Goal: Information Seeking & Learning: Learn about a topic

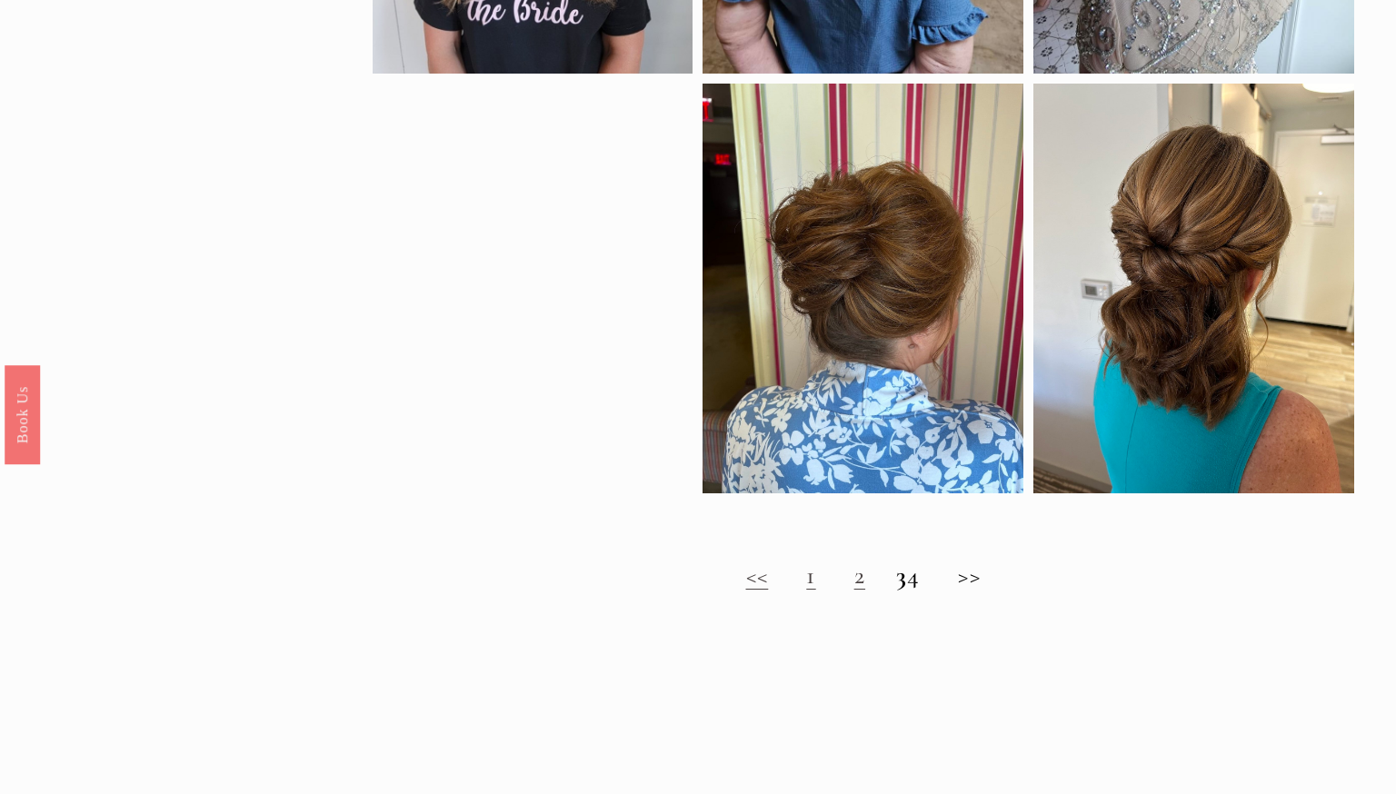
scroll to position [1288, 0]
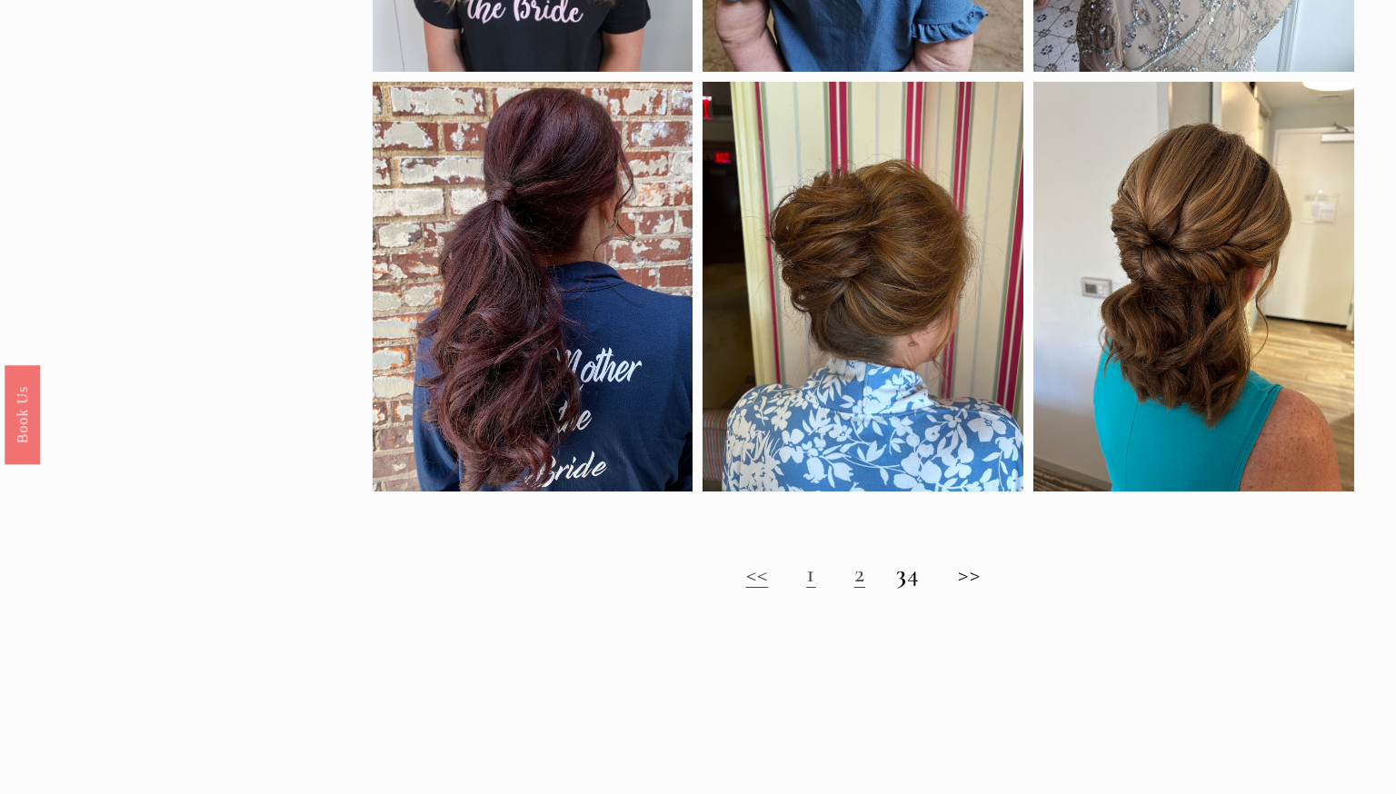
click at [854, 576] on link "2" at bounding box center [859, 573] width 11 height 31
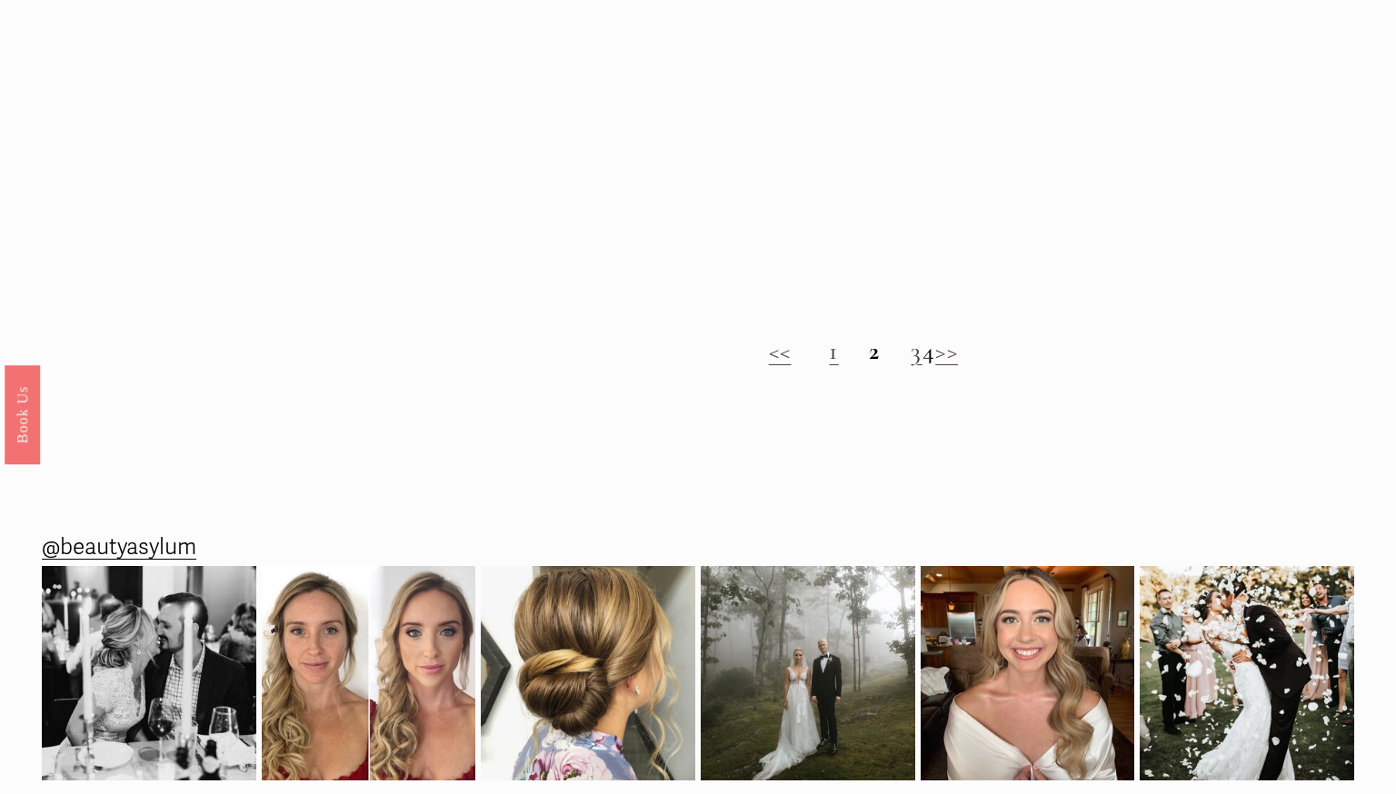
scroll to position [1550, 0]
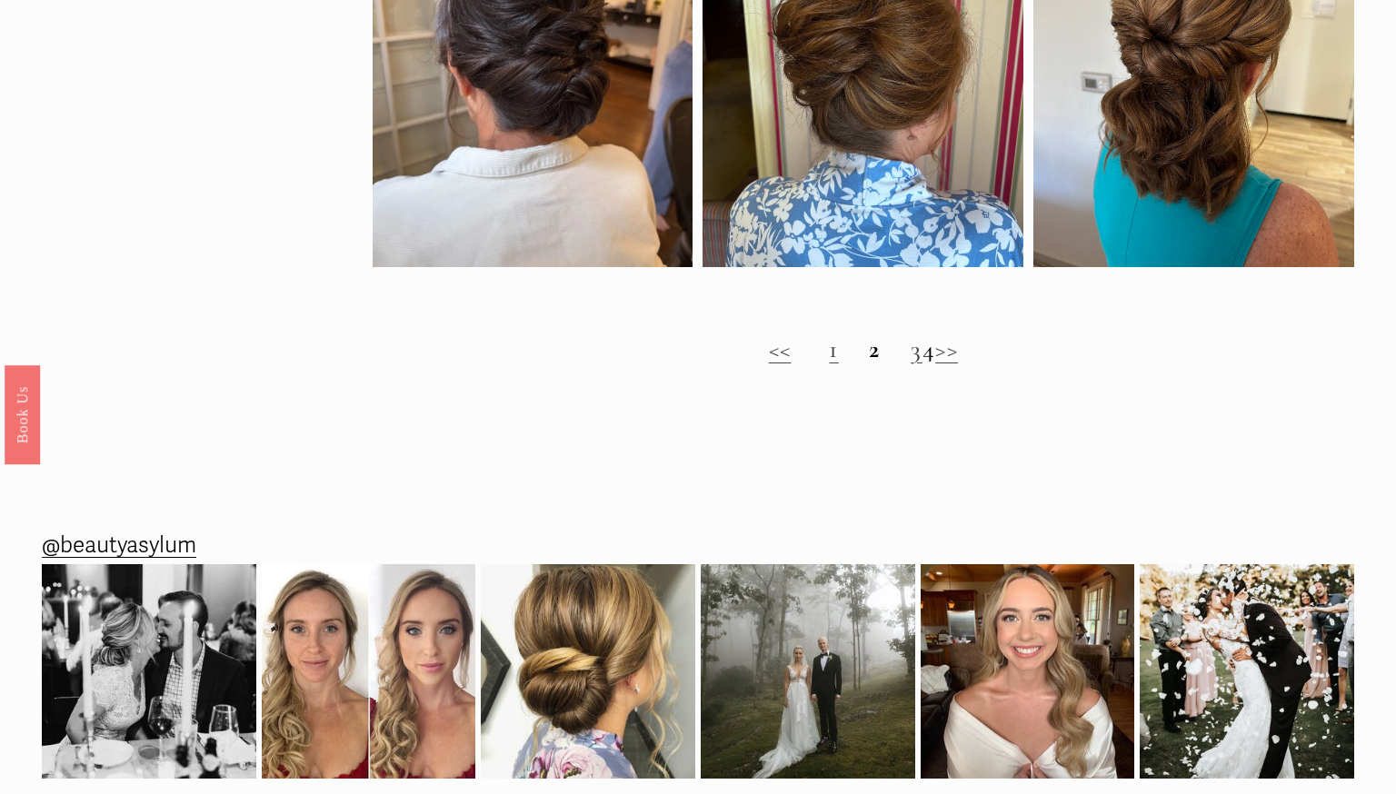
click at [927, 363] on h2 "<< 1 2 3 4 >>" at bounding box center [863, 349] width 981 height 30
click at [920, 356] on h2 "<< 1 2 3 4 >>" at bounding box center [863, 349] width 981 height 30
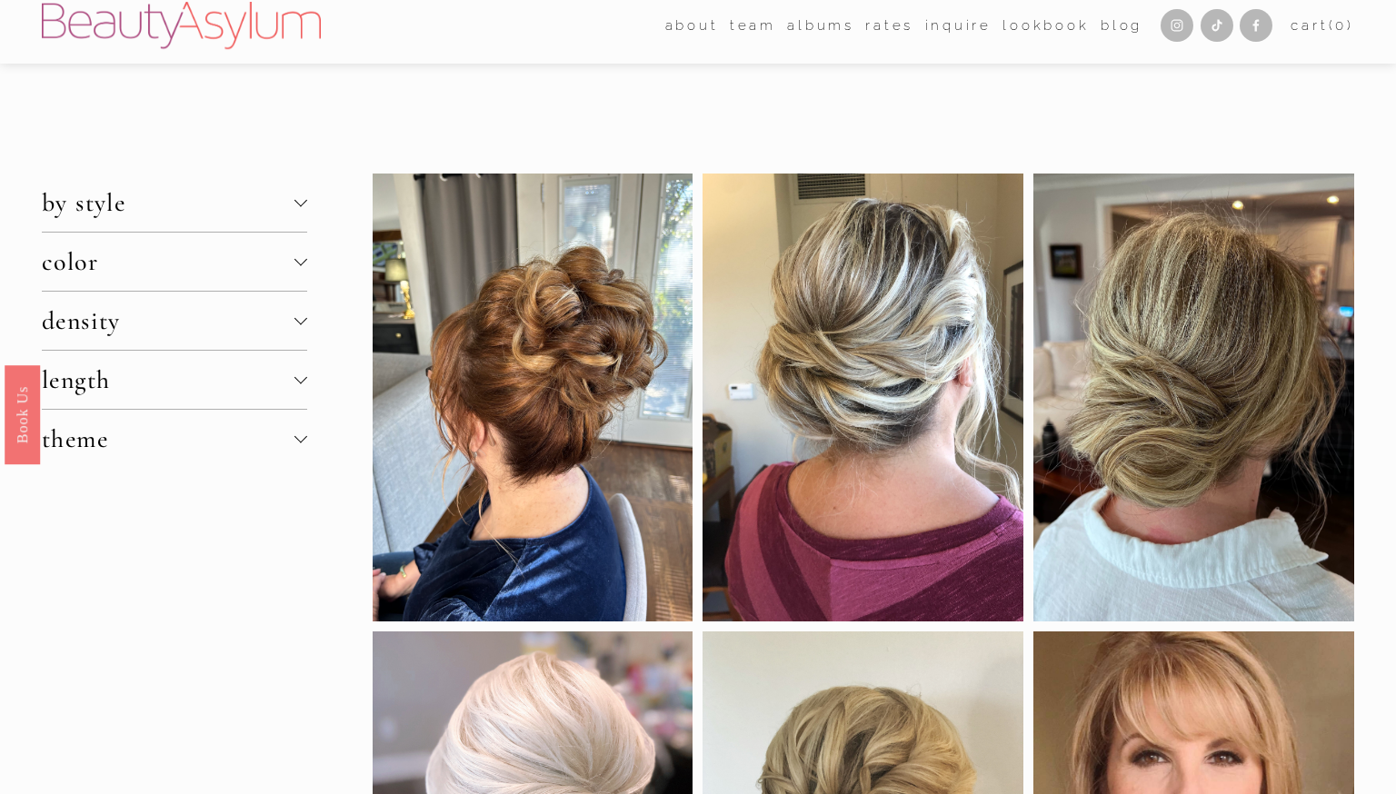
scroll to position [0, 0]
